Goal: Information Seeking & Learning: Learn about a topic

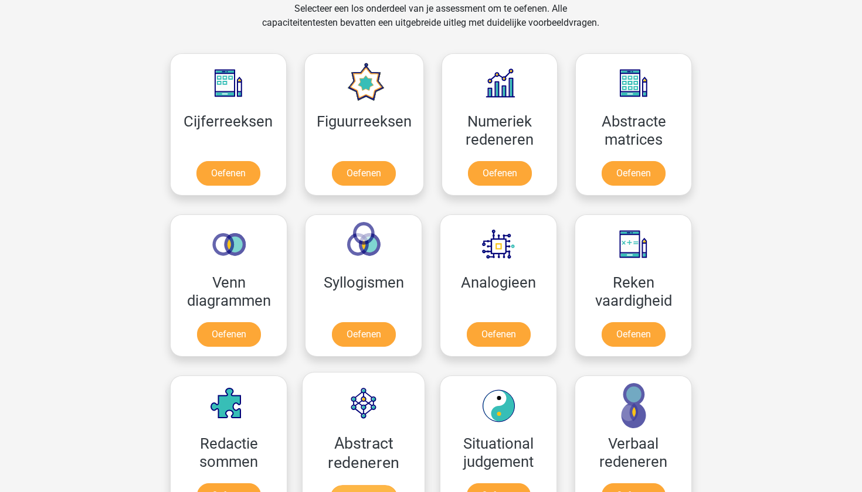
scroll to position [494, 0]
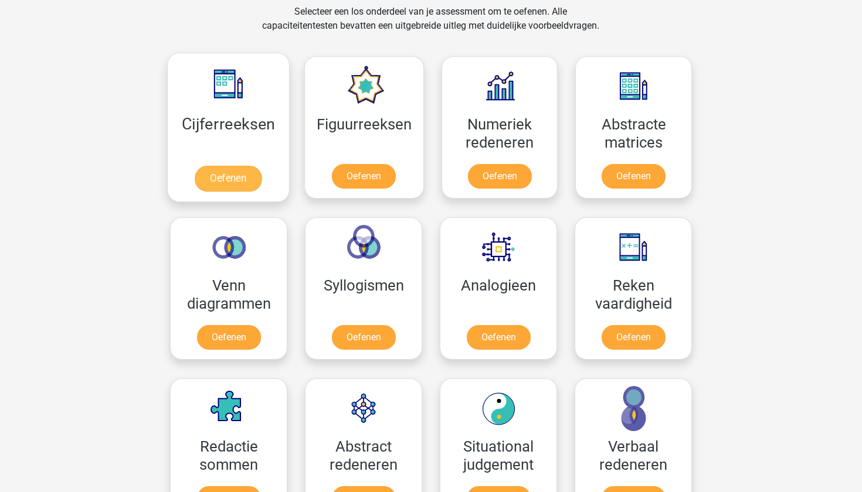
click at [225, 186] on link "Oefenen" at bounding box center [228, 179] width 67 height 26
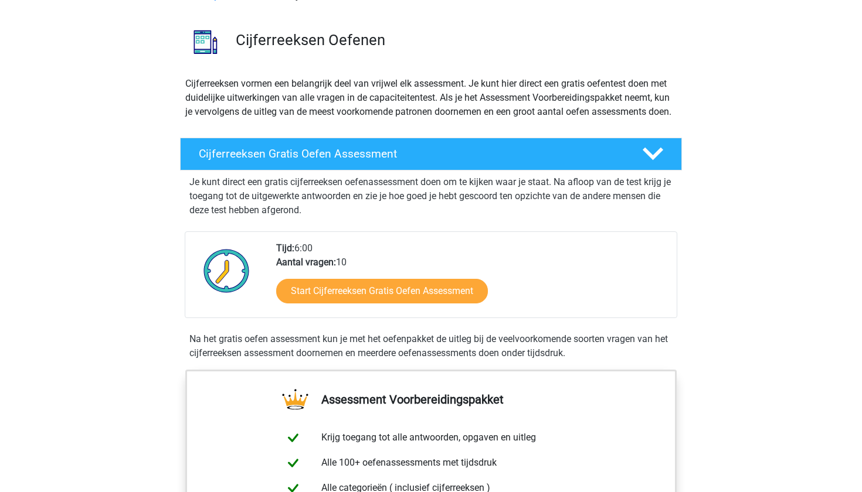
scroll to position [77, 0]
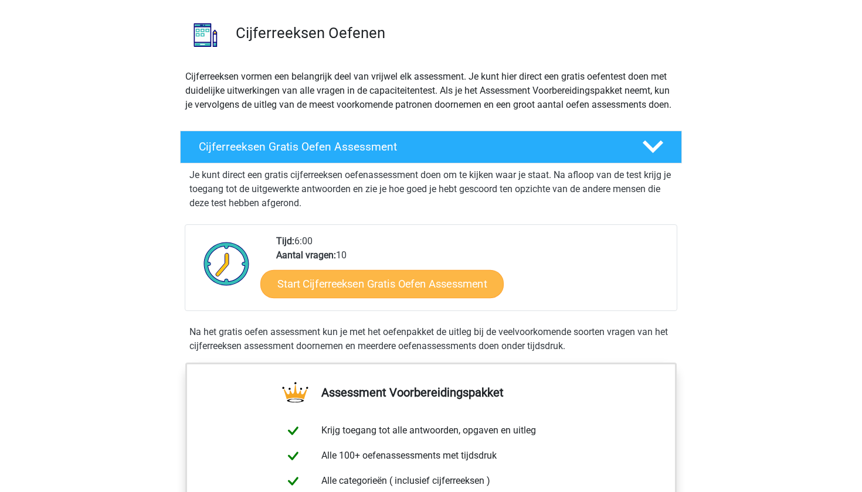
click at [350, 298] on link "Start Cijferreeksen Gratis Oefen Assessment" at bounding box center [381, 284] width 243 height 28
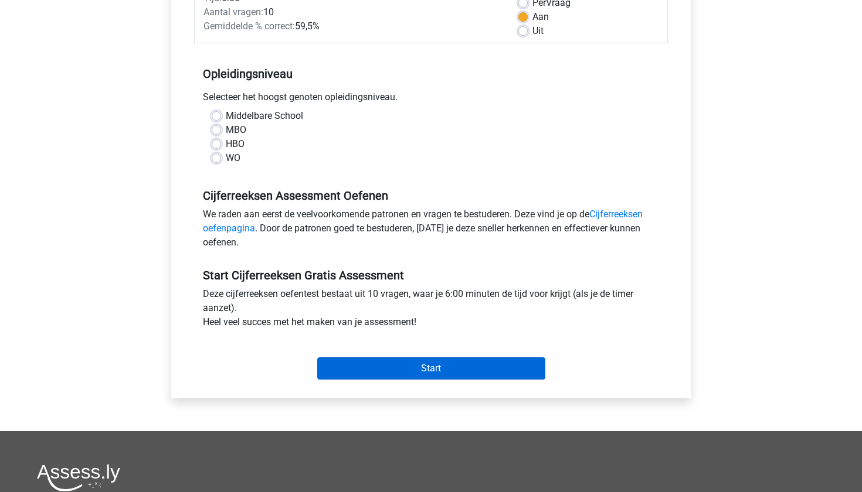
scroll to position [186, 0]
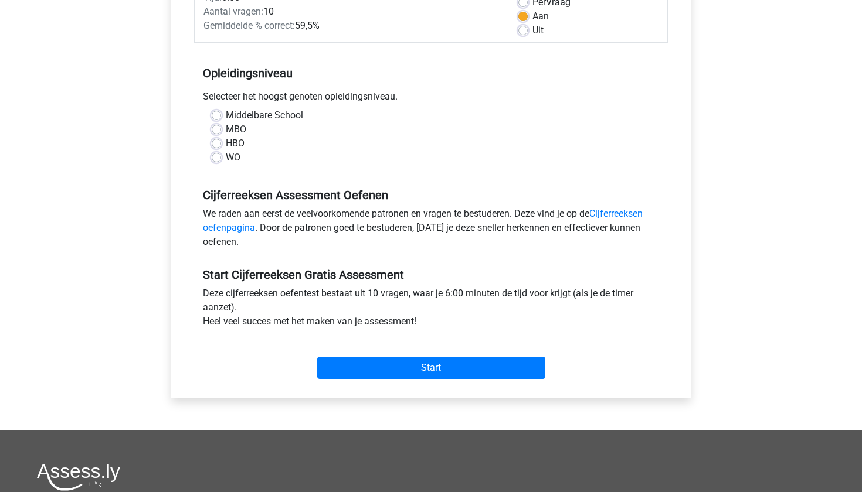
click at [227, 142] on label "HBO" at bounding box center [235, 144] width 19 height 14
click at [221, 142] on input "HBO" at bounding box center [216, 143] width 9 height 12
radio input "true"
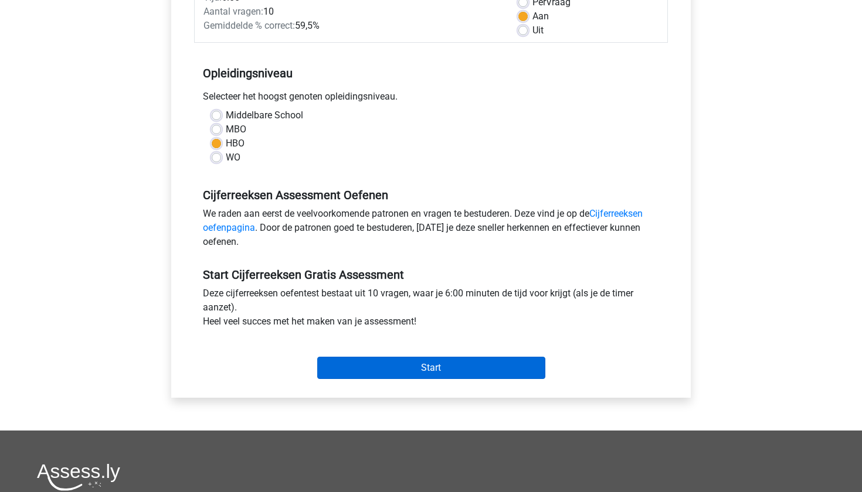
click at [404, 368] on input "Start" at bounding box center [431, 368] width 228 height 22
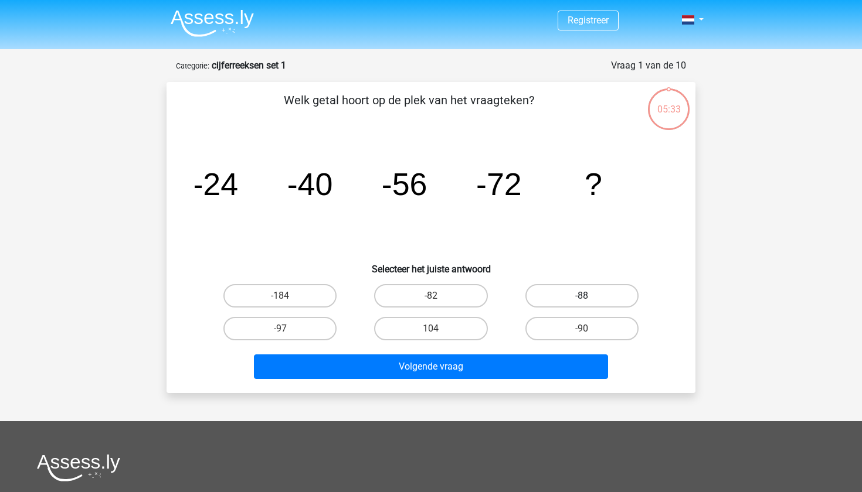
click at [565, 300] on label "-88" at bounding box center [581, 295] width 113 height 23
click at [582, 300] on input "-88" at bounding box center [586, 300] width 8 height 8
radio input "true"
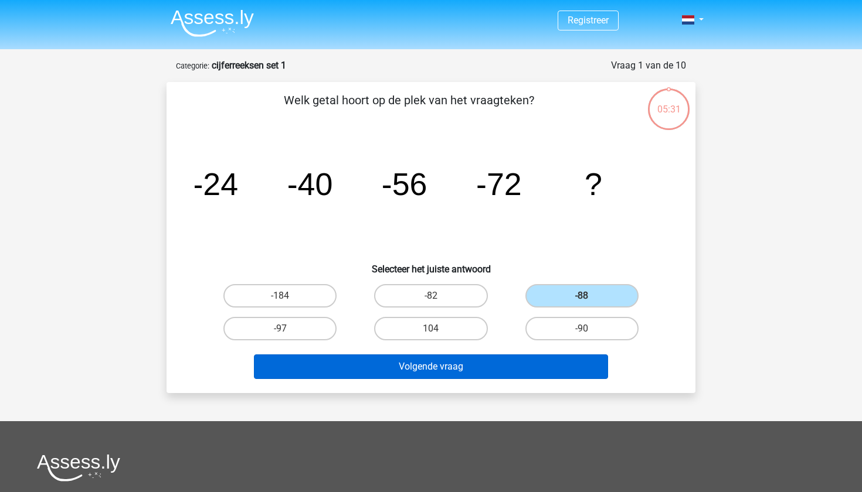
click at [468, 358] on button "Volgende vraag" at bounding box center [431, 367] width 355 height 25
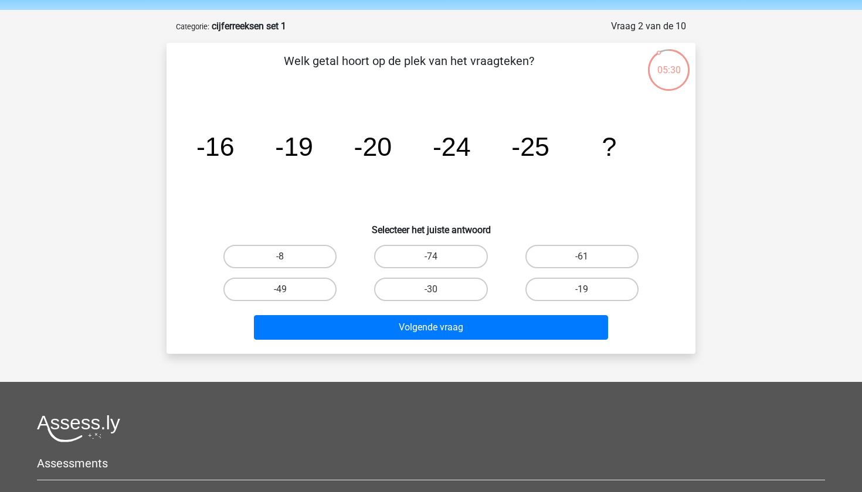
scroll to position [32, 0]
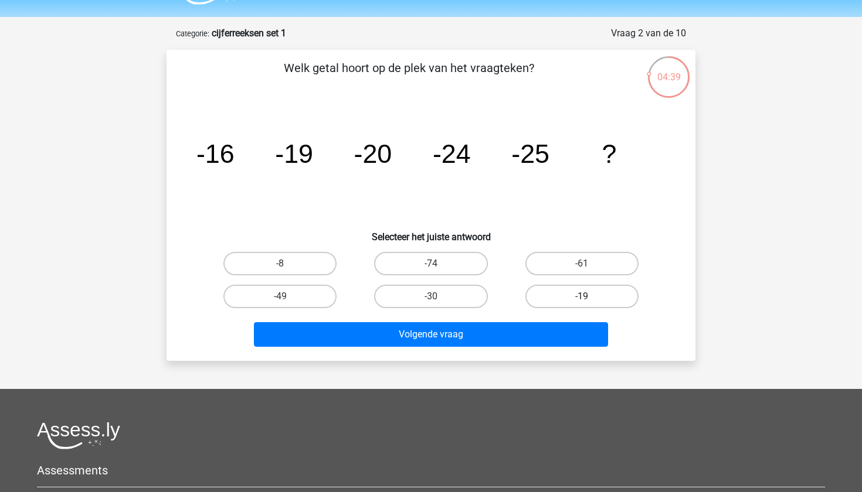
click at [549, 298] on label "-19" at bounding box center [581, 296] width 113 height 23
click at [582, 298] on input "-19" at bounding box center [586, 301] width 8 height 8
radio input "true"
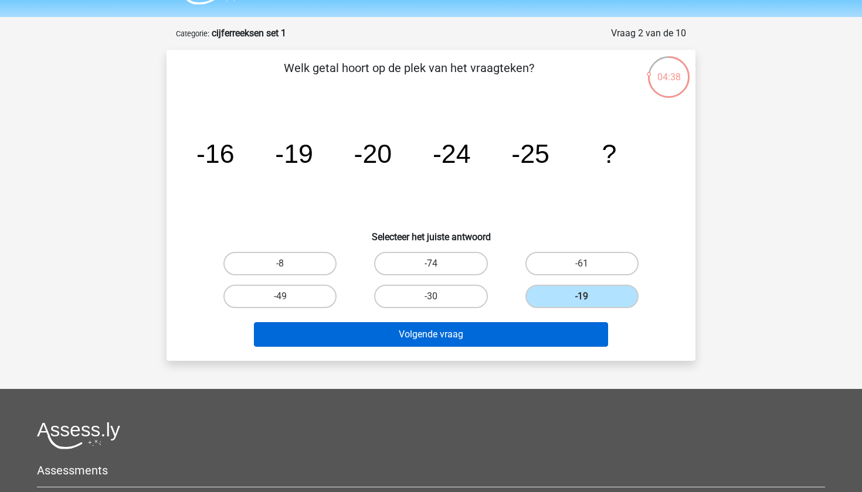
click at [514, 327] on button "Volgende vraag" at bounding box center [431, 334] width 355 height 25
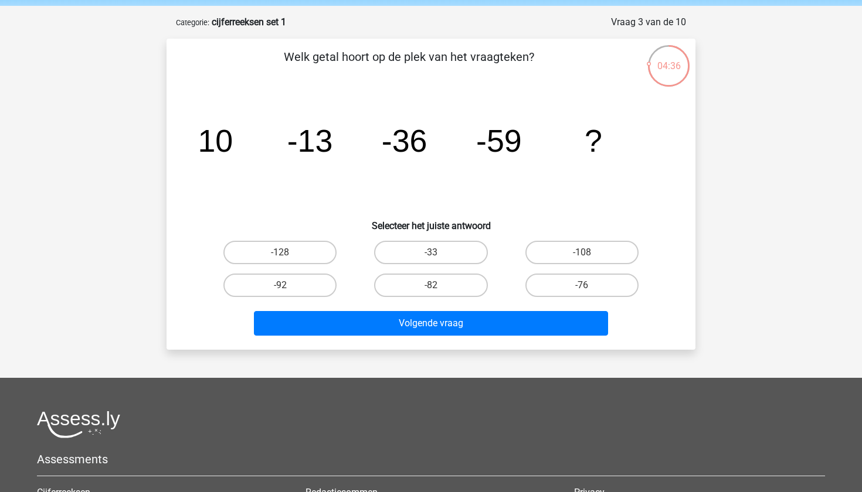
scroll to position [37, 0]
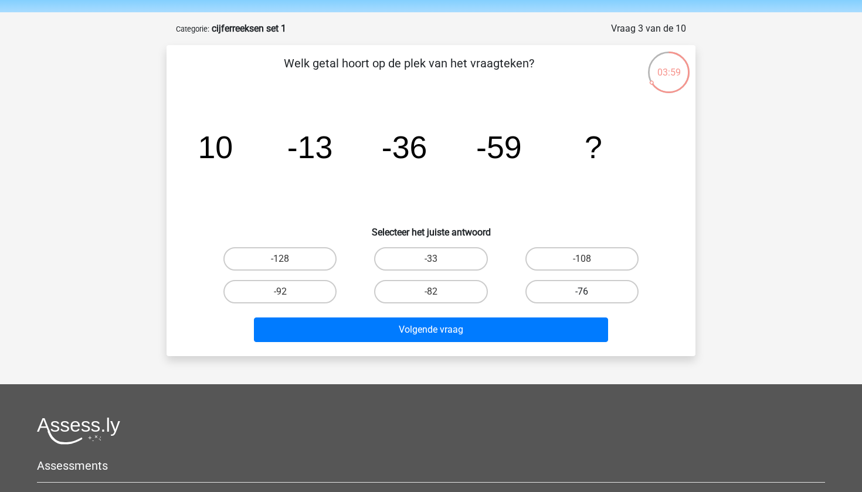
click at [564, 293] on label "-76" at bounding box center [581, 291] width 113 height 23
click at [582, 293] on input "-76" at bounding box center [586, 296] width 8 height 8
radio input "true"
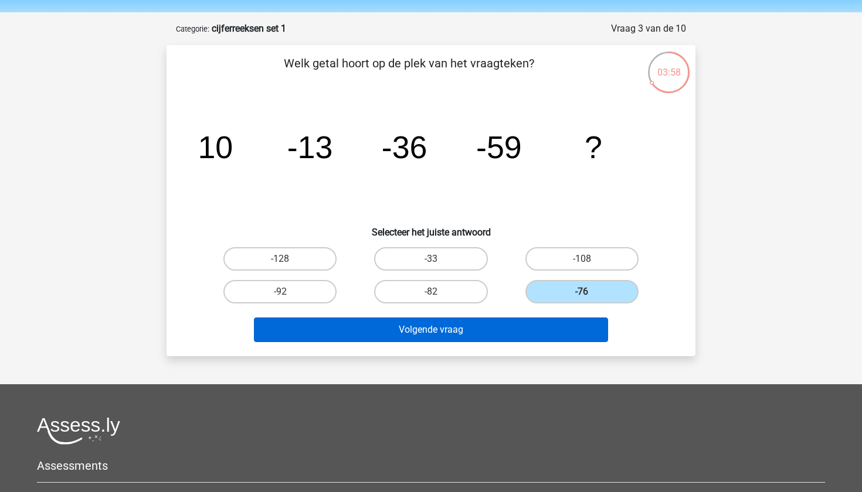
click at [508, 321] on button "Volgende vraag" at bounding box center [431, 330] width 355 height 25
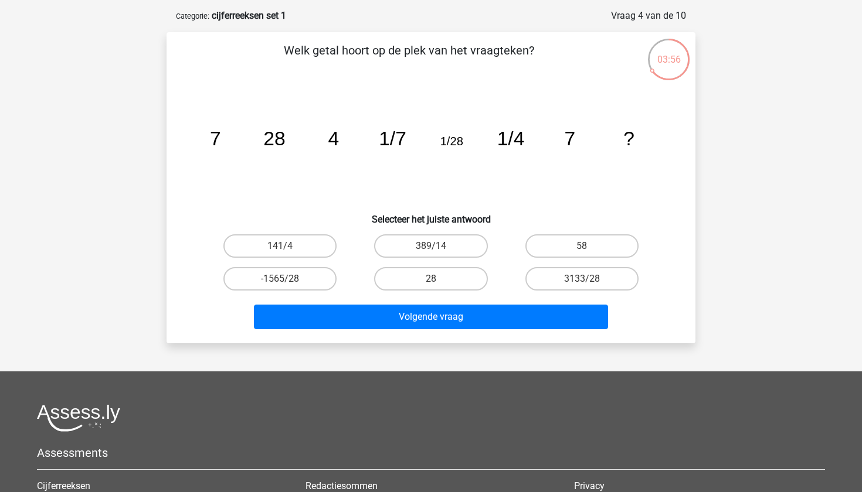
scroll to position [47, 0]
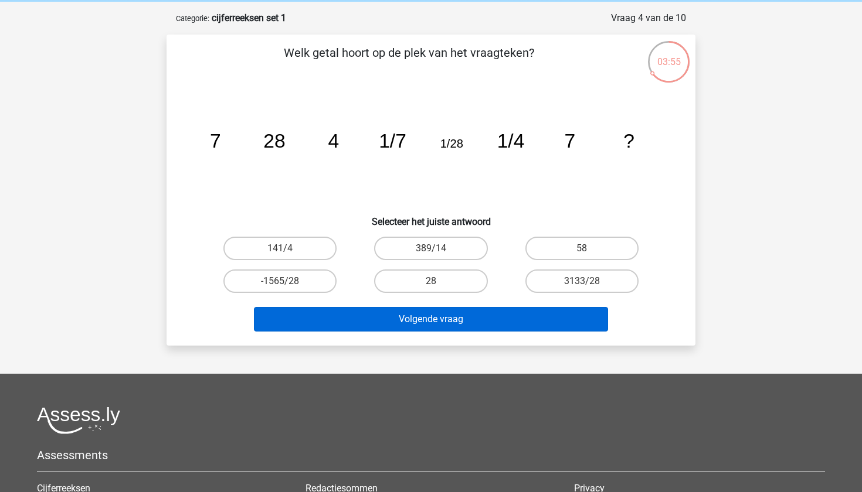
click at [508, 321] on button "Volgende vraag" at bounding box center [431, 319] width 355 height 25
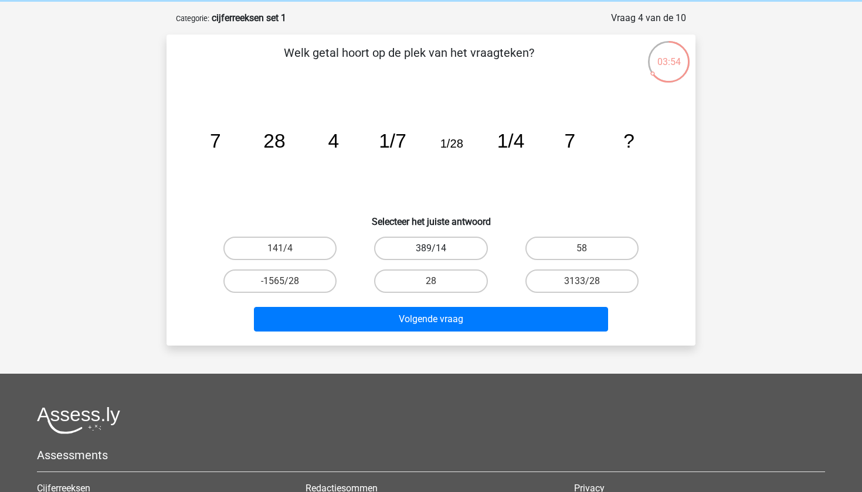
click at [409, 247] on label "389/14" at bounding box center [430, 248] width 113 height 23
click at [431, 249] on input "389/14" at bounding box center [435, 253] width 8 height 8
radio input "true"
click at [429, 305] on div "Volgende vraag" at bounding box center [430, 317] width 491 height 39
click at [416, 338] on div "Welk getal hoort op de plek van het vraagteken? image/svg+xml 7 28 4 1/7 1/28 1…" at bounding box center [431, 190] width 529 height 311
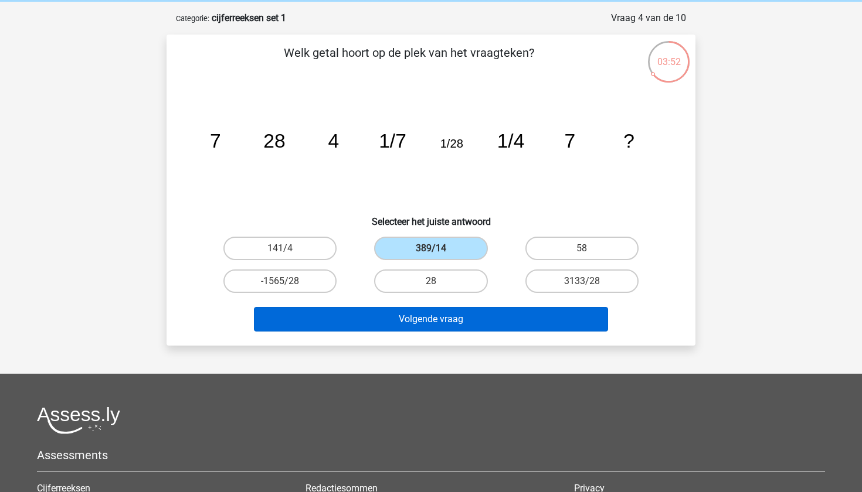
click at [417, 324] on button "Volgende vraag" at bounding box center [431, 319] width 355 height 25
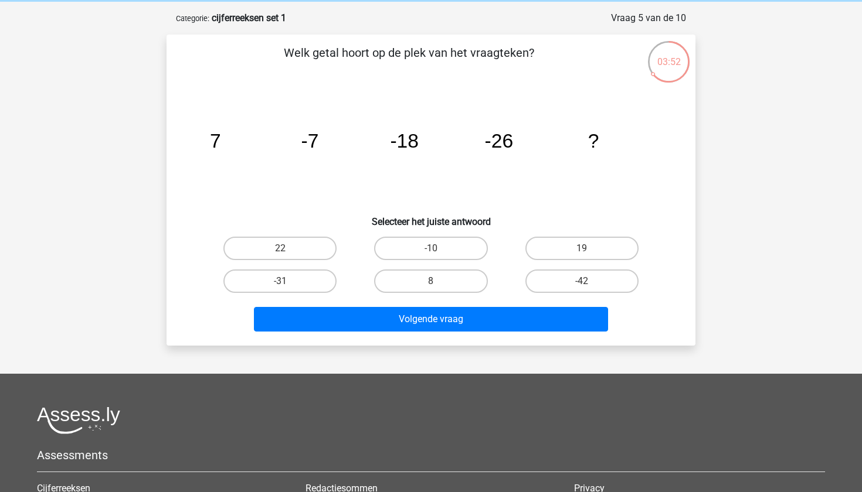
scroll to position [59, 0]
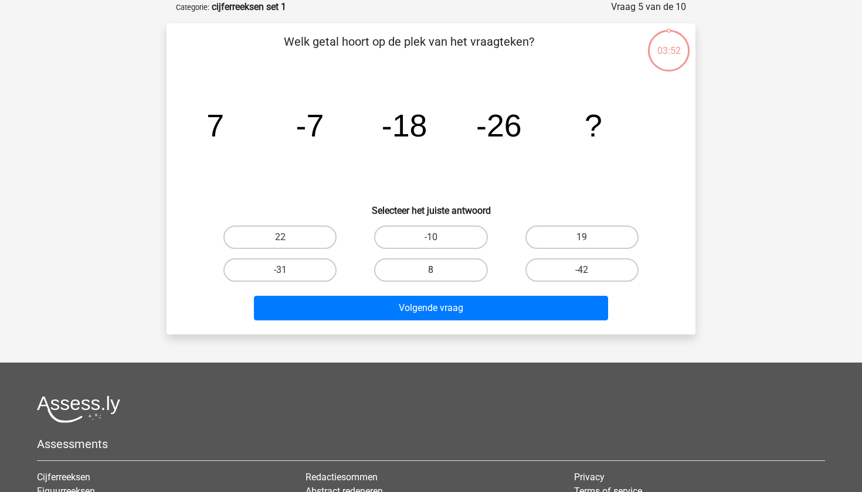
click at [419, 270] on label "8" at bounding box center [430, 270] width 113 height 23
click at [431, 270] on input "8" at bounding box center [435, 274] width 8 height 8
radio input "true"
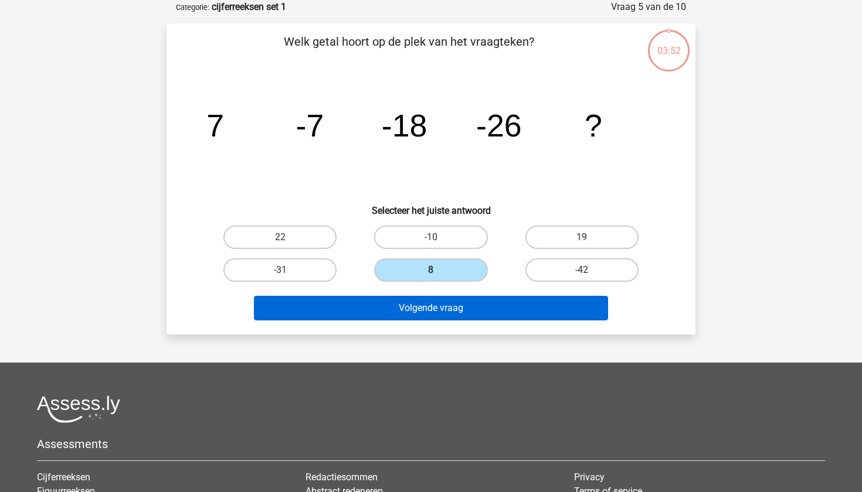
click at [421, 309] on button "Volgende vraag" at bounding box center [431, 308] width 355 height 25
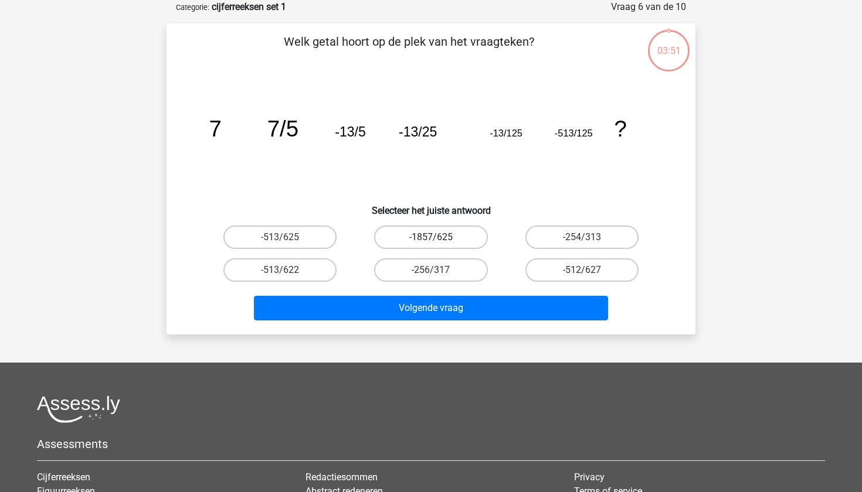
click at [421, 232] on label "-1857/625" at bounding box center [430, 237] width 113 height 23
click at [431, 237] on input "-1857/625" at bounding box center [435, 241] width 8 height 8
radio input "true"
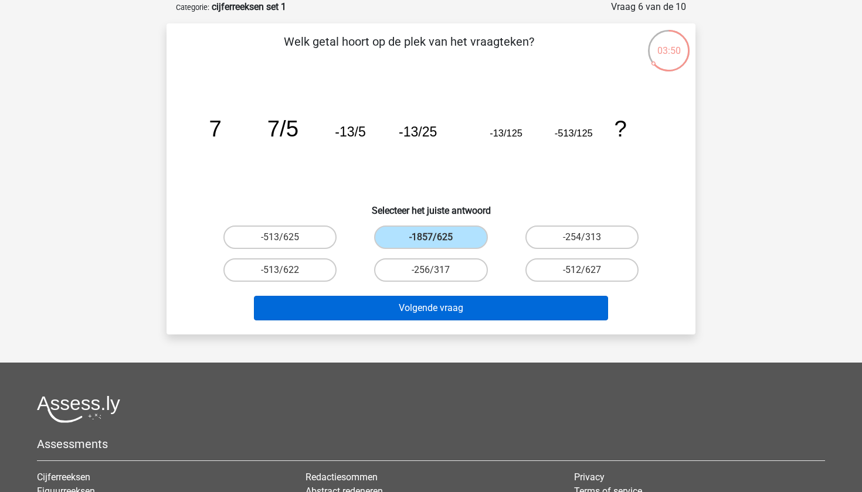
click at [422, 308] on button "Volgende vraag" at bounding box center [431, 308] width 355 height 25
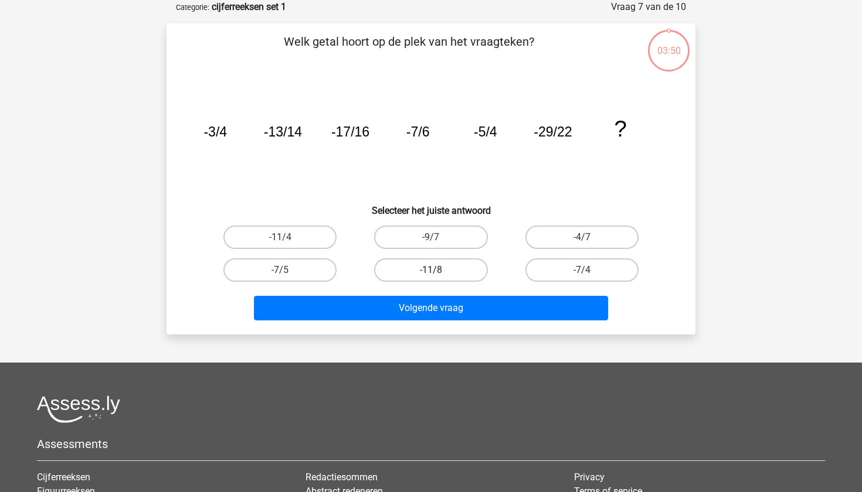
click at [420, 265] on label "-11/8" at bounding box center [430, 270] width 113 height 23
click at [431, 270] on input "-11/8" at bounding box center [435, 274] width 8 height 8
radio input "true"
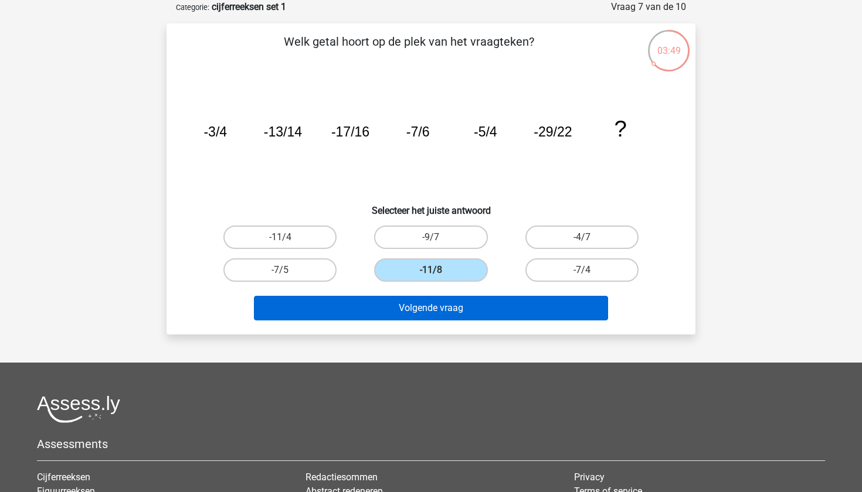
click at [420, 318] on button "Volgende vraag" at bounding box center [431, 308] width 355 height 25
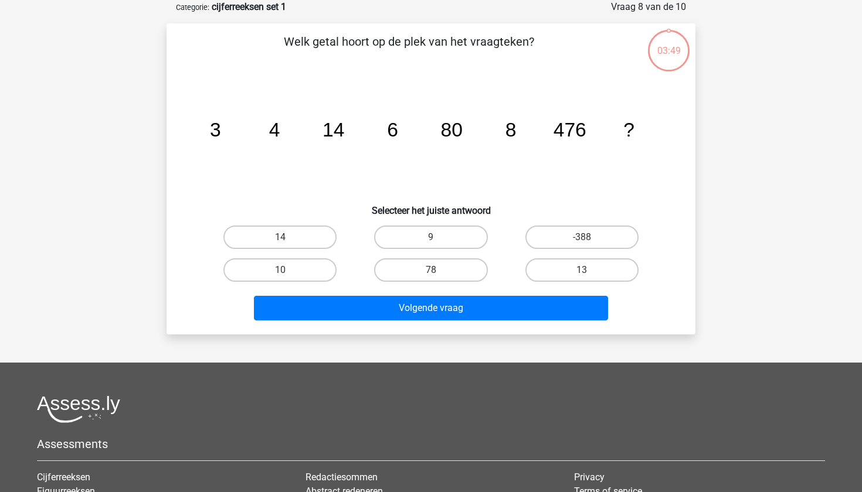
click at [584, 242] on input "-388" at bounding box center [586, 241] width 8 height 8
radio input "true"
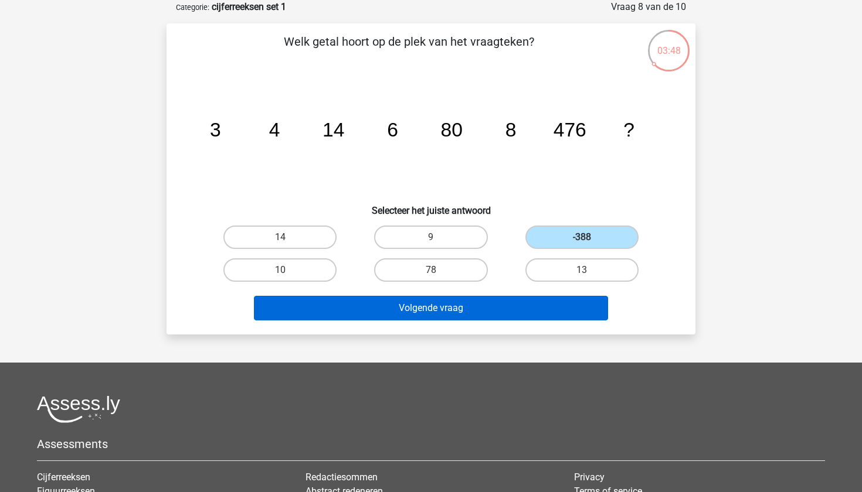
click at [526, 298] on button "Volgende vraag" at bounding box center [431, 308] width 355 height 25
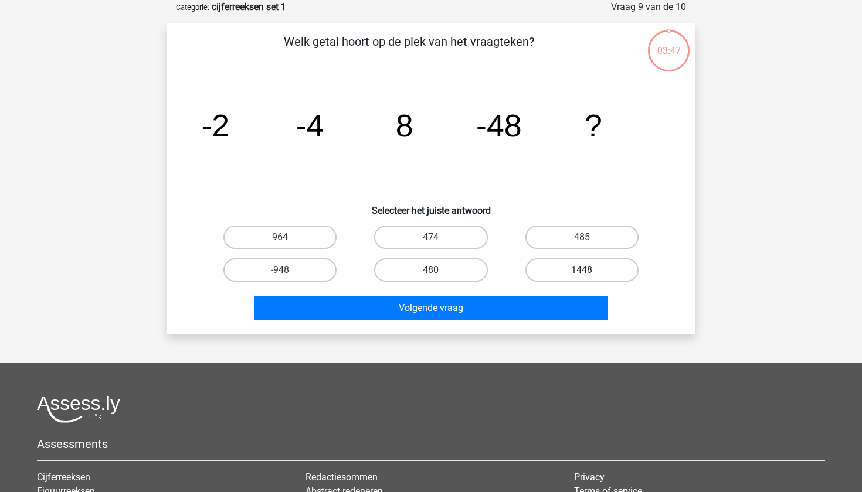
click at [572, 261] on label "1448" at bounding box center [581, 270] width 113 height 23
click at [582, 270] on input "1448" at bounding box center [586, 274] width 8 height 8
radio input "true"
click at [509, 294] on div "Volgende vraag" at bounding box center [430, 306] width 491 height 39
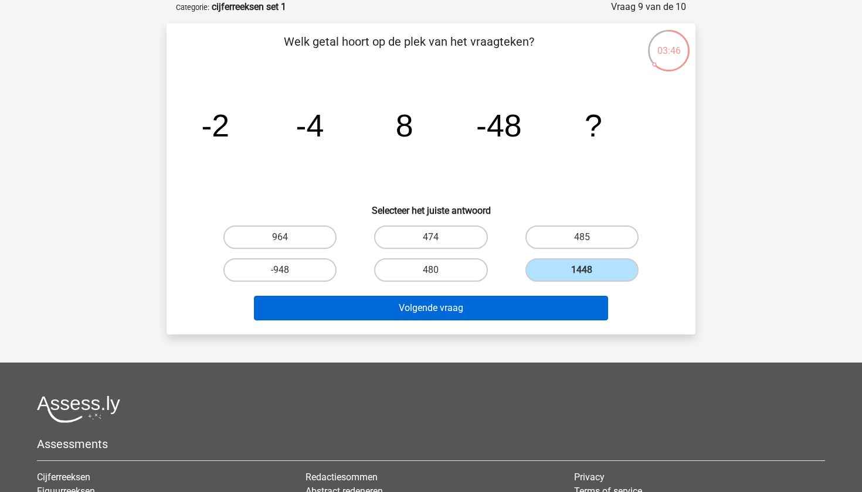
click at [485, 304] on button "Volgende vraag" at bounding box center [431, 308] width 355 height 25
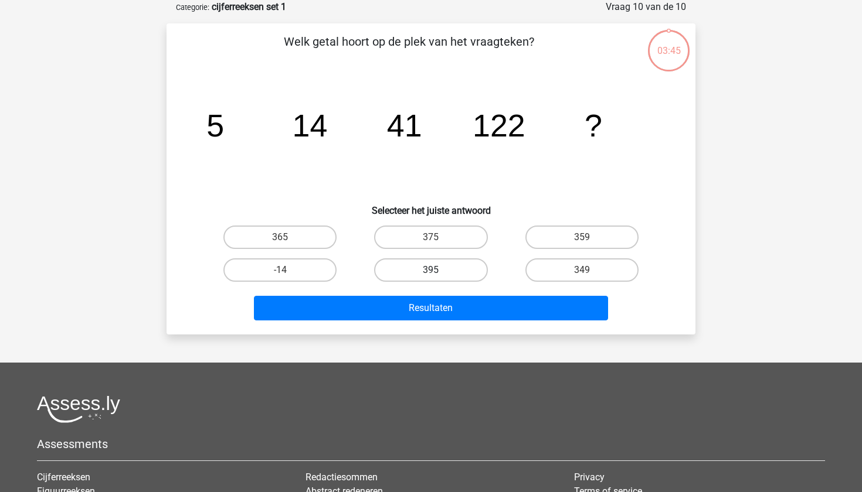
click at [461, 266] on label "395" at bounding box center [430, 270] width 113 height 23
click at [439, 270] on input "395" at bounding box center [435, 274] width 8 height 8
radio input "true"
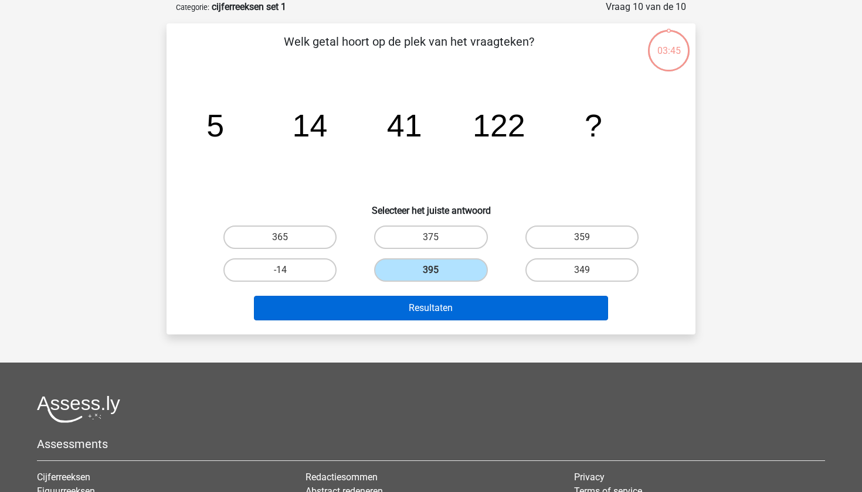
click at [461, 305] on button "Resultaten" at bounding box center [431, 308] width 355 height 25
